Goal: Navigation & Orientation: Find specific page/section

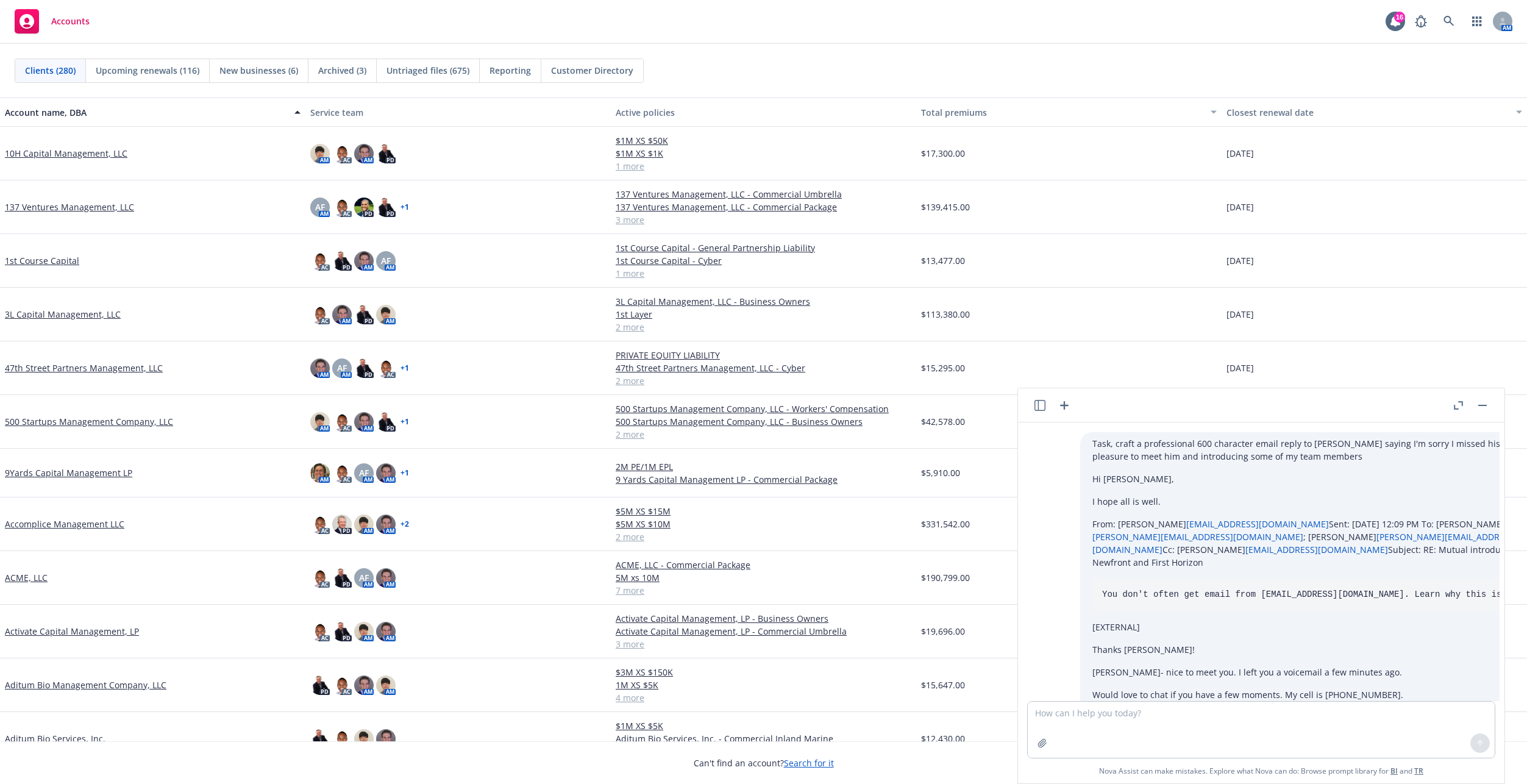
scroll to position [571, 0]
